Goal: Task Accomplishment & Management: Manage account settings

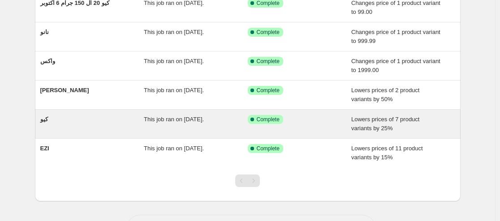
scroll to position [90, 0]
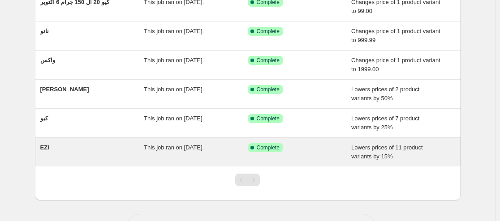
click at [47, 150] on span "EZI" at bounding box center [44, 147] width 9 height 7
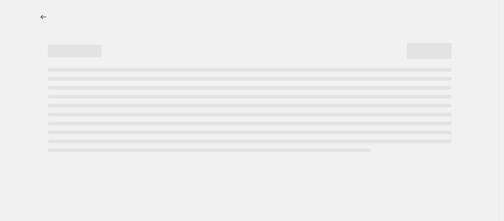
select select "percentage"
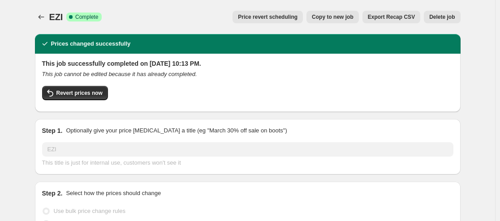
click at [212, 22] on div "Price revert scheduling Copy to new job Export Recap CSV Delete job" at bounding box center [284, 17] width 351 height 13
click at [446, 25] on div "EZI. This page is ready EZI Success Complete Complete Price revert scheduling C…" at bounding box center [247, 17] width 425 height 34
click at [446, 21] on button "Delete job" at bounding box center [441, 17] width 36 height 13
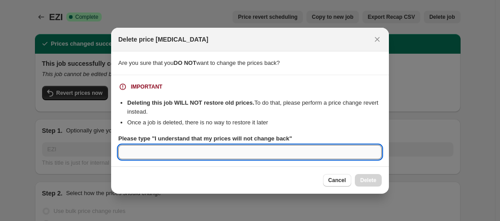
click at [187, 149] on input "Please type "I understand that my prices will not change back"" at bounding box center [249, 152] width 263 height 14
type input "d"
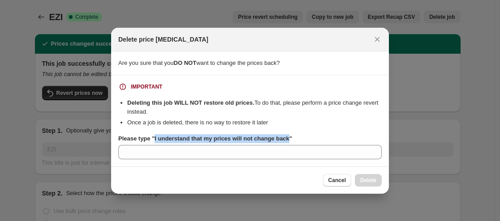
drag, startPoint x: 285, startPoint y: 138, endPoint x: 153, endPoint y: 134, distance: 132.1
click at [153, 134] on label "Please type "I understand that my prices will not change back"" at bounding box center [205, 138] width 174 height 9
copy b "I understand that my prices will not change back"
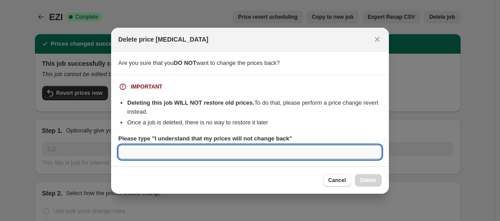
click at [149, 158] on input "Please type "I understand that my prices will not change back"" at bounding box center [249, 152] width 263 height 14
paste input "I understand that my prices will not change back"
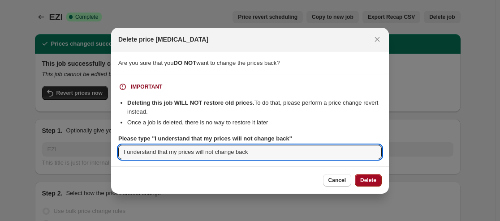
type input "I understand that my prices will not change back"
click at [367, 184] on button "Delete" at bounding box center [368, 180] width 27 height 13
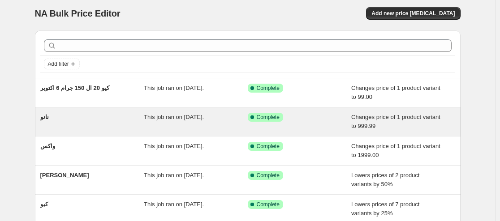
scroll to position [94, 0]
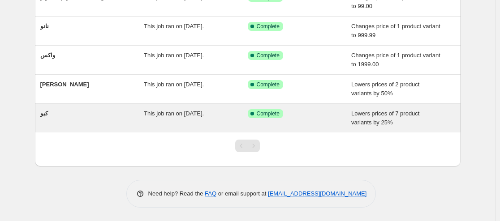
click at [86, 124] on div "كيو" at bounding box center [92, 118] width 104 height 18
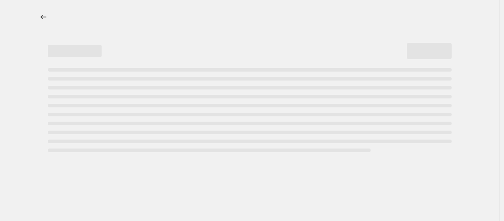
select select "percentage"
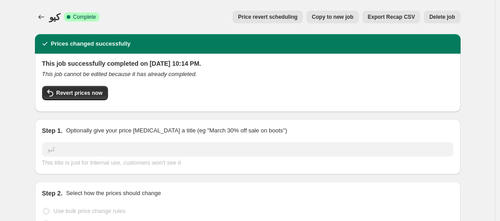
click at [452, 18] on span "Delete job" at bounding box center [442, 16] width 26 height 7
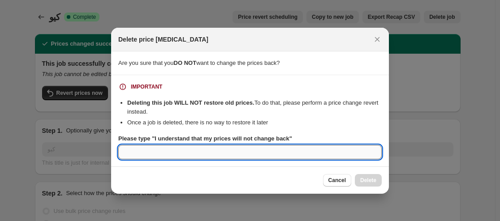
click at [188, 145] on input "Please type "I understand that my prices will not change back"" at bounding box center [249, 152] width 263 height 14
paste input "I understand that my prices will not change back"
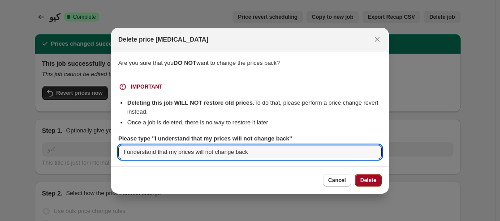
type input "I understand that my prices will not change back"
click at [363, 178] on span "Delete" at bounding box center [368, 180] width 16 height 7
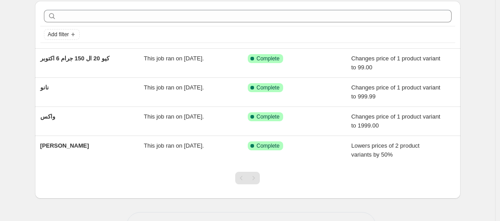
scroll to position [65, 0]
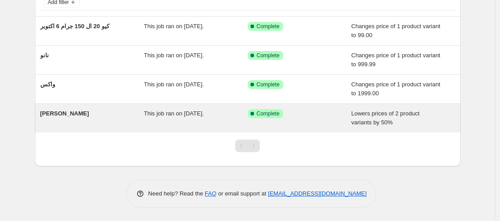
click at [101, 118] on div "كيو جركن" at bounding box center [92, 118] width 104 height 18
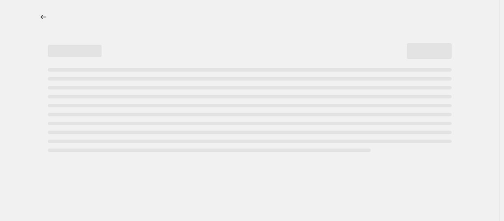
select select "percentage"
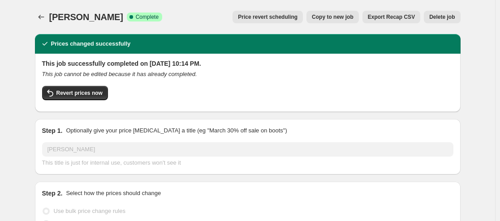
click at [453, 21] on button "Delete job" at bounding box center [441, 17] width 36 height 13
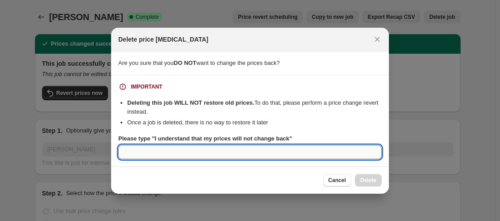
click at [175, 146] on input "Please type "I understand that my prices will not change back"" at bounding box center [249, 152] width 263 height 14
paste input "I understand that my prices will not change back"
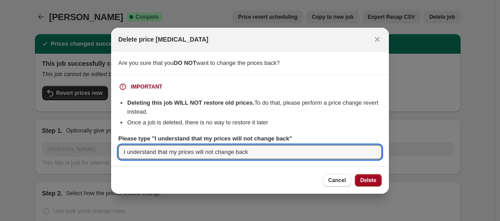
type input "I understand that my prices will not change back"
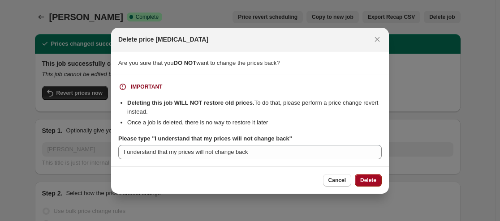
click at [363, 180] on span "Delete" at bounding box center [368, 180] width 16 height 7
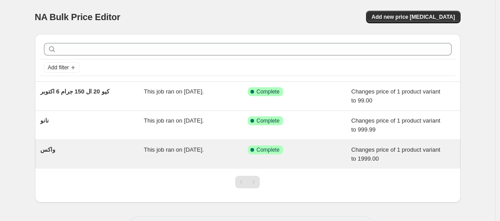
click at [194, 161] on div "This job ran on October 5, 2025." at bounding box center [196, 154] width 104 height 18
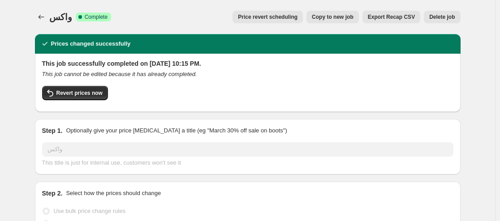
click at [439, 22] on button "Delete job" at bounding box center [441, 17] width 36 height 13
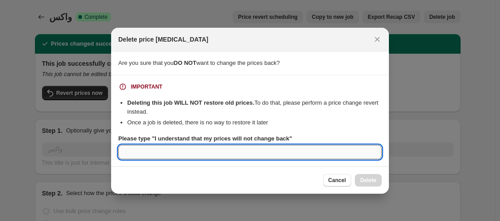
click at [166, 155] on input "Please type "I understand that my prices will not change back"" at bounding box center [249, 152] width 263 height 14
paste input "I understand that my prices will not change back"
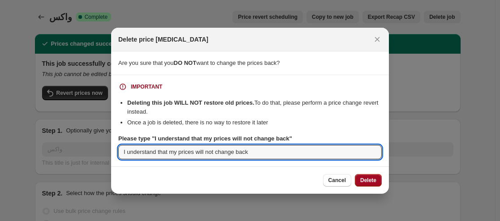
type input "I understand that my prices will not change back"
click at [370, 185] on button "Delete" at bounding box center [368, 180] width 27 height 13
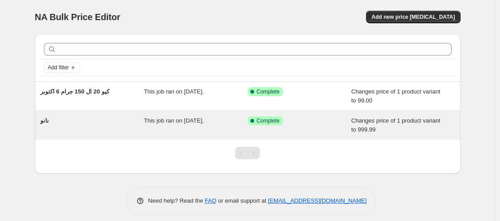
click at [261, 112] on div "نانو This job ran on October 5, 2025. Success Complete Complete Changes price o…" at bounding box center [247, 125] width 425 height 29
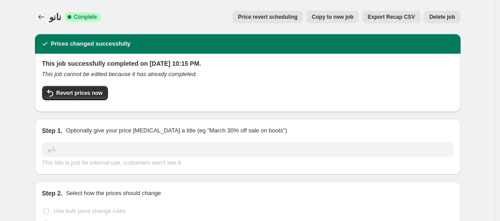
click at [454, 23] on div "نانو. This page is ready نانو Success Complete Complete Price revert scheduling…" at bounding box center [247, 17] width 425 height 34
click at [451, 17] on span "Delete job" at bounding box center [442, 16] width 26 height 7
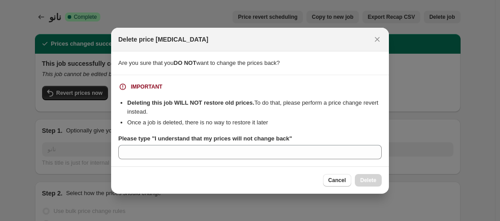
click at [221, 143] on div "Please type "I understand that my prices will not change back"" at bounding box center [249, 146] width 263 height 25
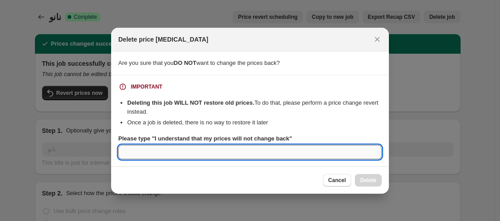
click at [220, 145] on input "Please type "I understand that my prices will not change back"" at bounding box center [249, 152] width 263 height 14
paste input "I understand that my prices will not change back"
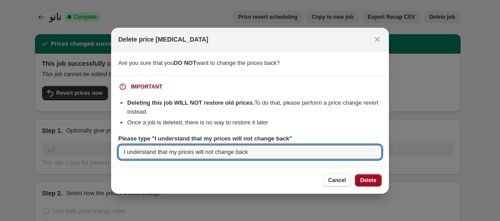
type input "I understand that my prices will not change back"
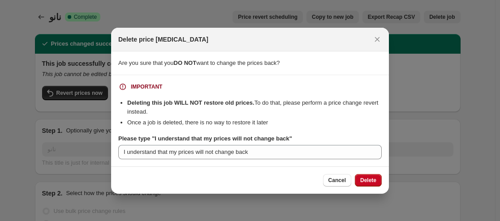
click at [363, 179] on span "Delete" at bounding box center [368, 180] width 16 height 7
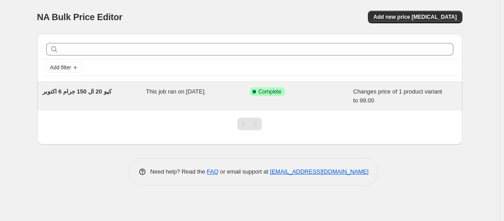
click at [199, 94] on span "This job ran on October 5, 2025." at bounding box center [176, 91] width 60 height 7
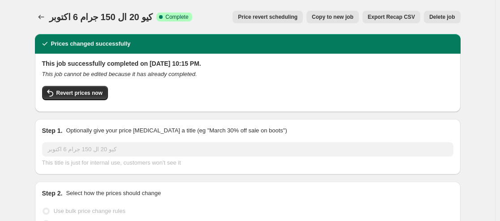
click at [449, 10] on div "كيو 20 ال 150 جرام 6 اكتوبر. This page is ready كيو 20 ال 150 جرام 6 اكتوبر Suc…" at bounding box center [247, 17] width 425 height 34
click at [444, 17] on span "Delete job" at bounding box center [442, 16] width 26 height 7
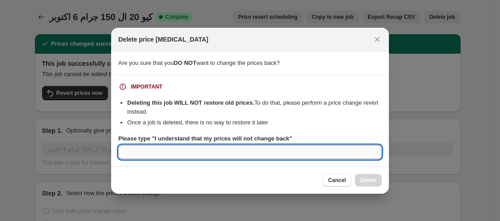
click at [268, 153] on input "Please type "I understand that my prices will not change back"" at bounding box center [249, 152] width 263 height 14
paste input "I understand that my prices will not change back"
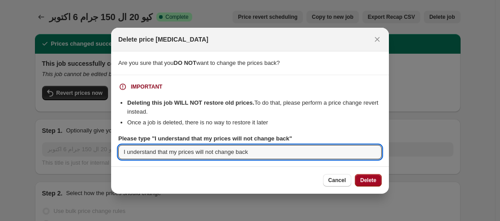
type input "I understand that my prices will not change back"
click at [362, 176] on button "Delete" at bounding box center [368, 180] width 27 height 13
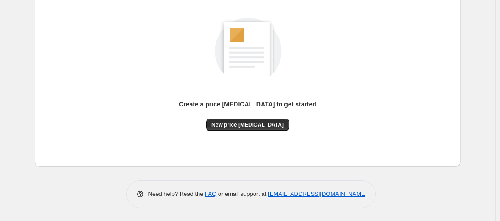
scroll to position [52, 0]
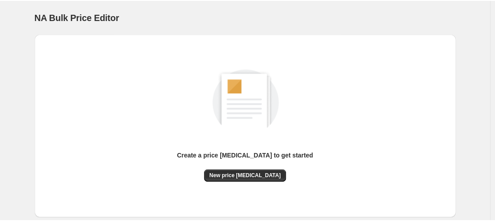
scroll to position [52, 0]
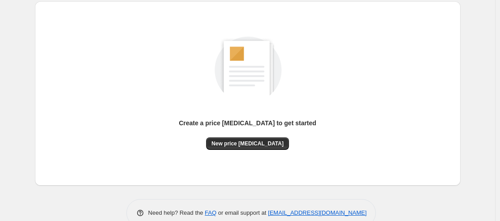
scroll to position [52, 0]
